Goal: Find specific page/section: Find specific page/section

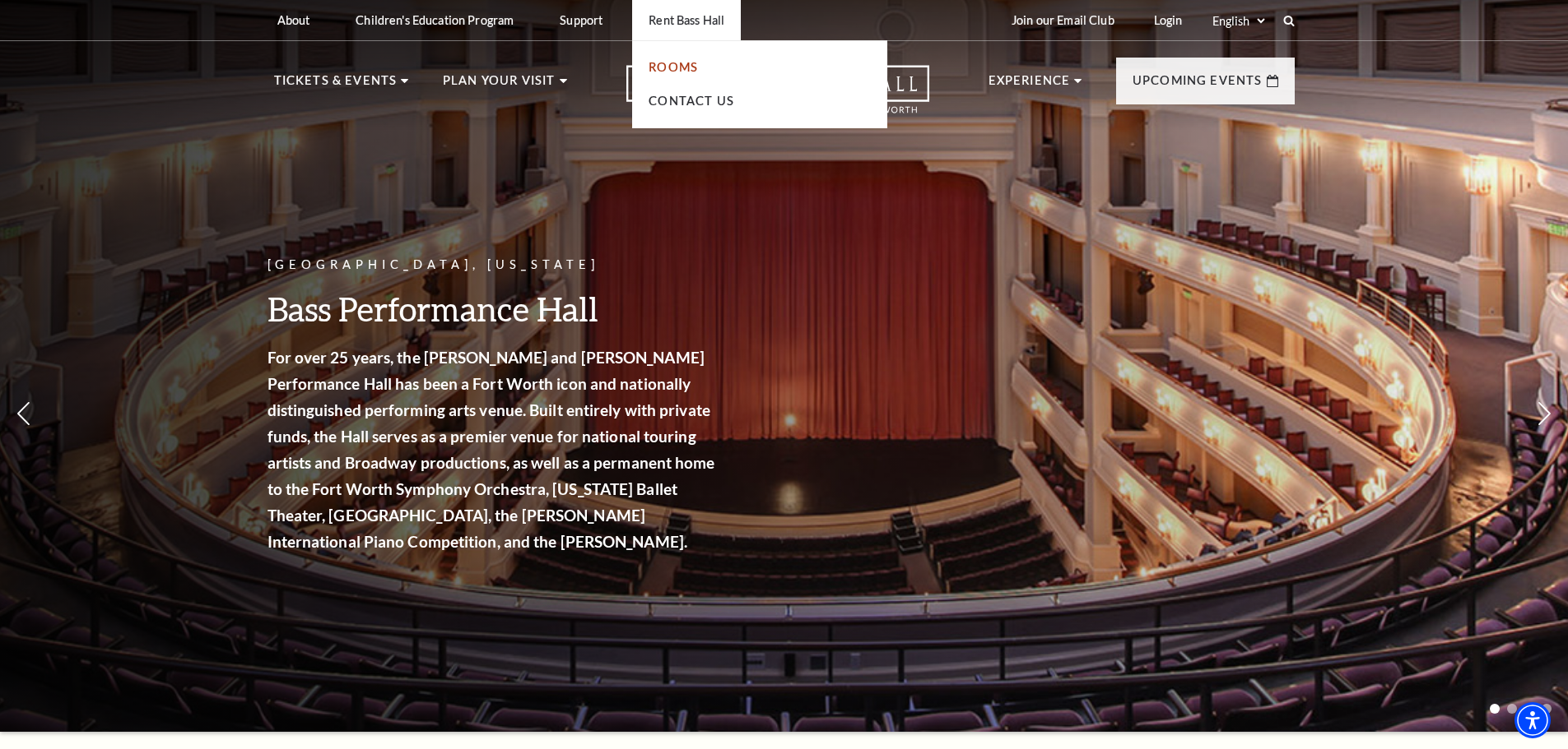
click at [682, 68] on link "Rooms" at bounding box center [673, 66] width 50 height 14
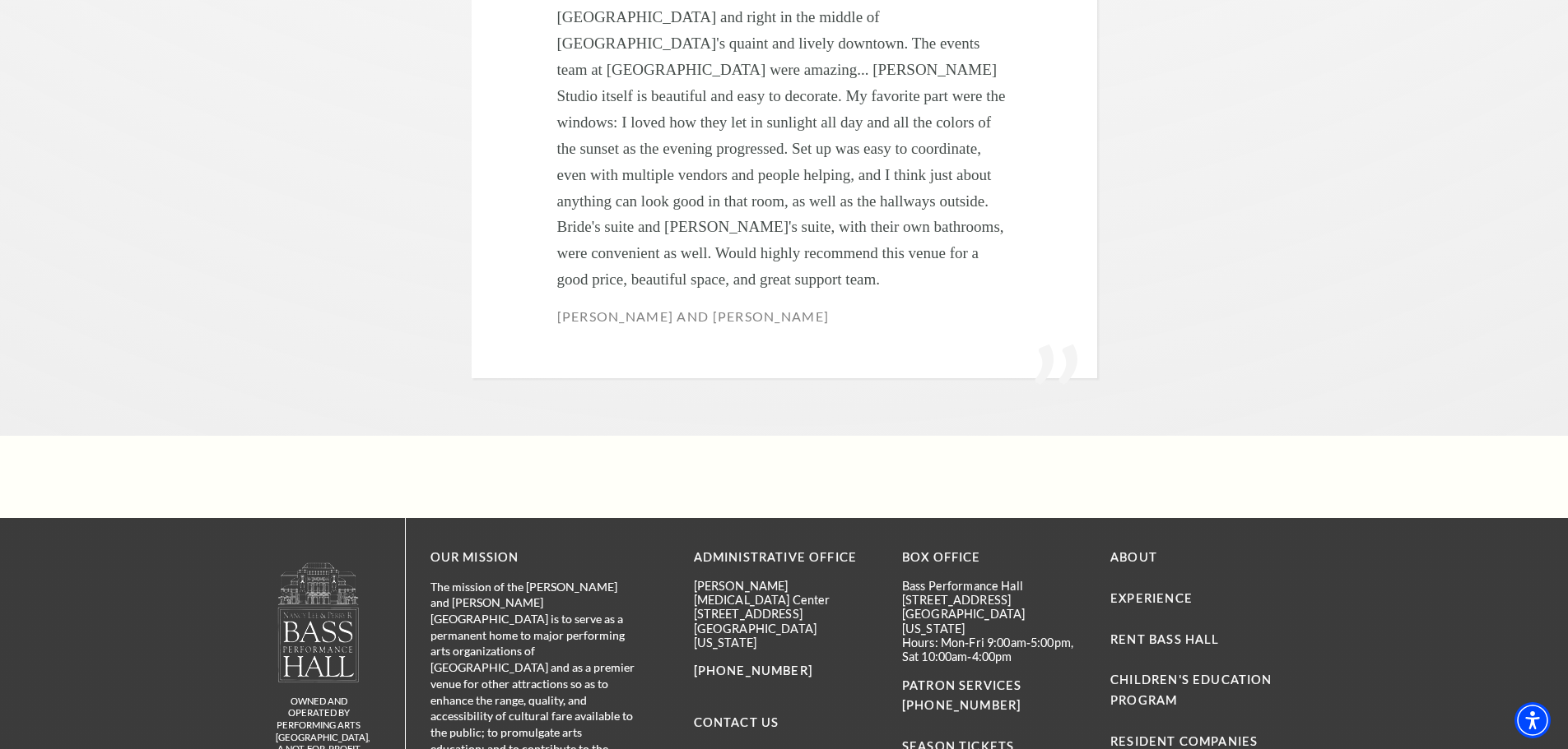
scroll to position [6499, 0]
